Goal: Use online tool/utility: Utilize a website feature to perform a specific function

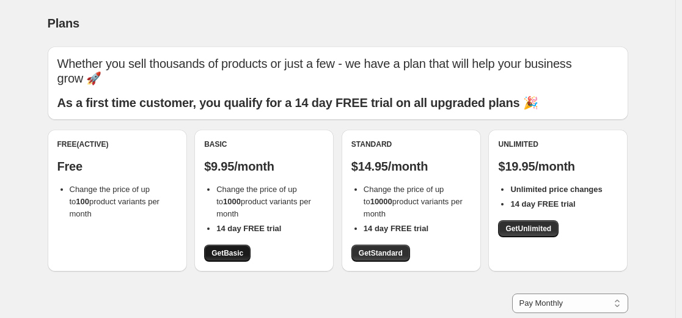
click at [236, 255] on span "Get Basic" at bounding box center [227, 253] width 32 height 10
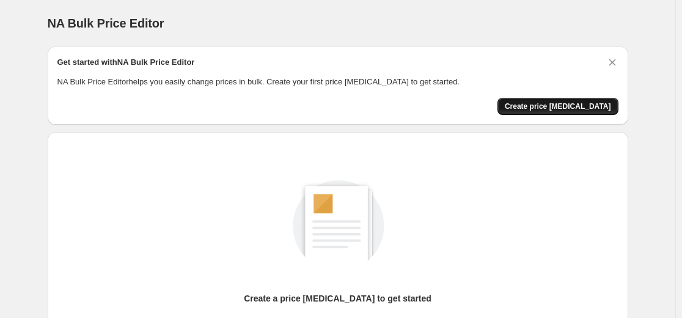
click at [574, 105] on span "Create price [MEDICAL_DATA]" at bounding box center [557, 106] width 106 height 10
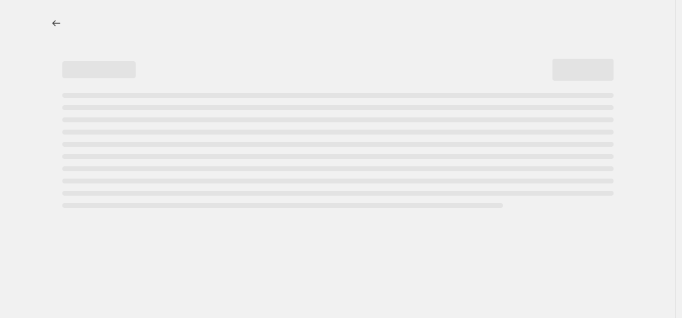
select select "percentage"
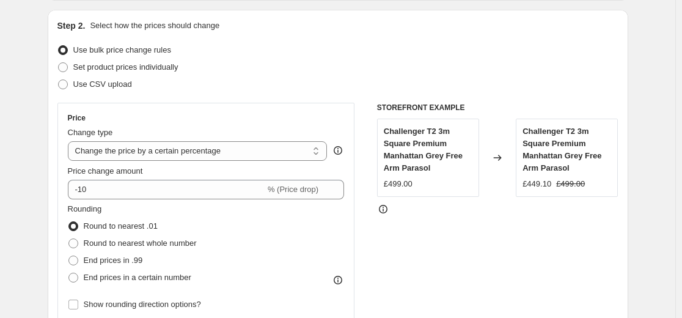
scroll to position [244, 0]
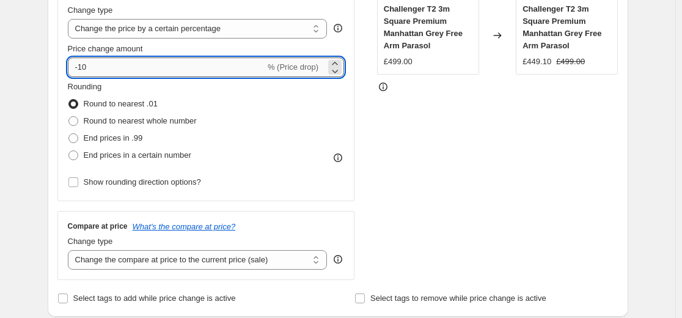
click at [231, 69] on input "-10" at bounding box center [166, 67] width 197 height 20
type input "-1"
type input "-50"
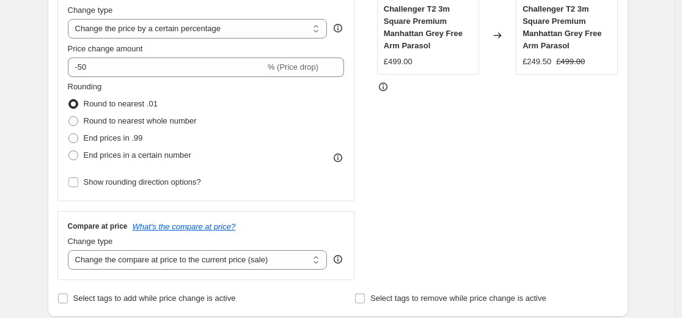
click at [436, 194] on div "STOREFRONT EXAMPLE Challenger T2 3m Square Premium Manhattan Grey Free Arm Para…" at bounding box center [497, 129] width 241 height 299
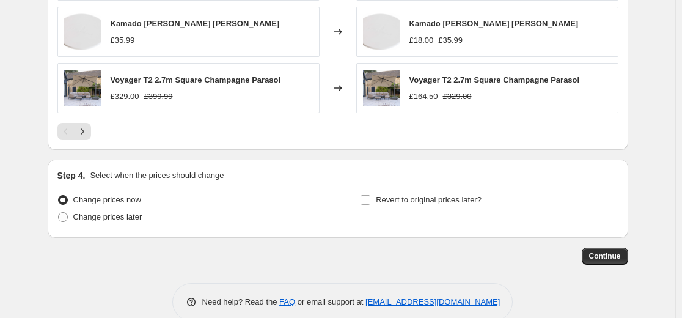
scroll to position [908, 0]
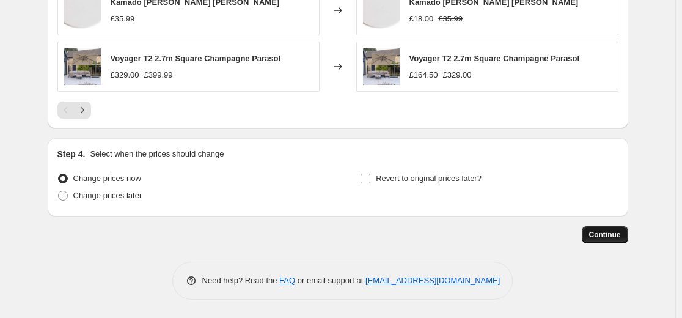
click at [614, 234] on span "Continue" at bounding box center [605, 235] width 32 height 10
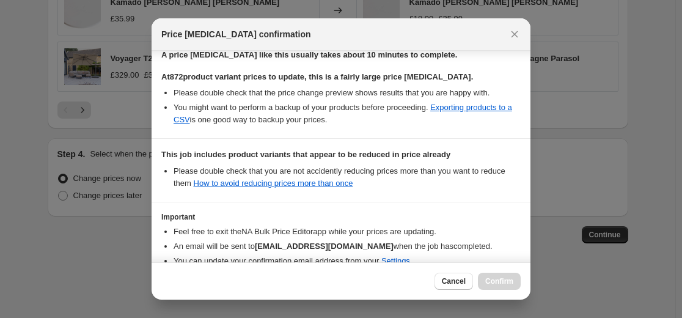
scroll to position [264, 0]
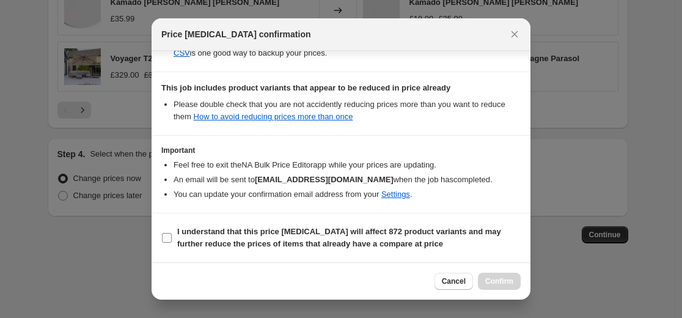
click at [187, 233] on b "I understand that this price change job will affect 872 product variants and ma…" at bounding box center [339, 237] width 324 height 21
click at [172, 233] on input "I understand that this price change job will affect 872 product variants and ma…" at bounding box center [167, 238] width 10 height 10
checkbox input "true"
click at [505, 282] on span "Confirm" at bounding box center [499, 281] width 28 height 10
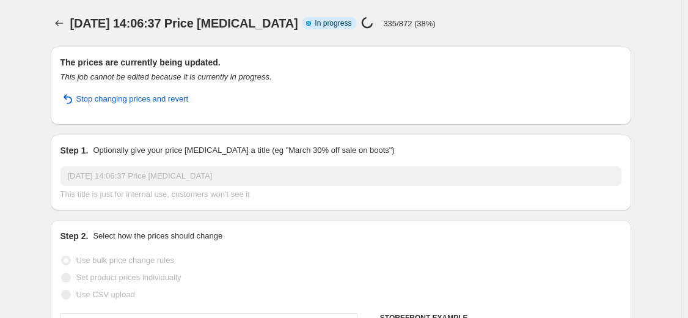
select select "percentage"
